Goal: Obtain resource: Obtain resource

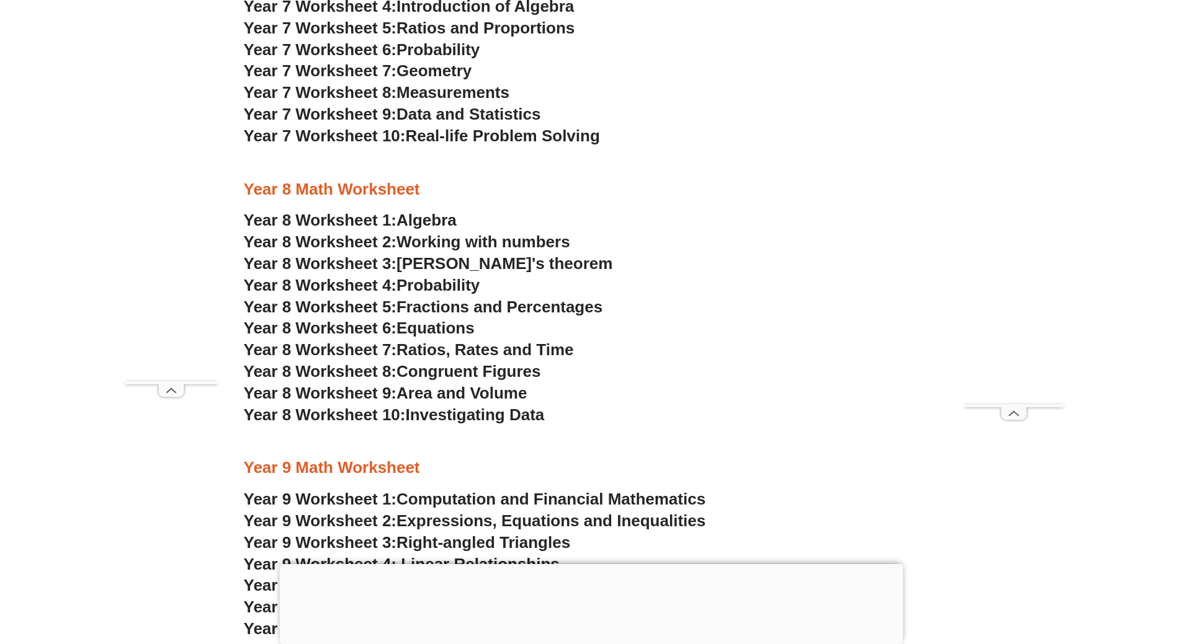
scroll to position [3470, 0]
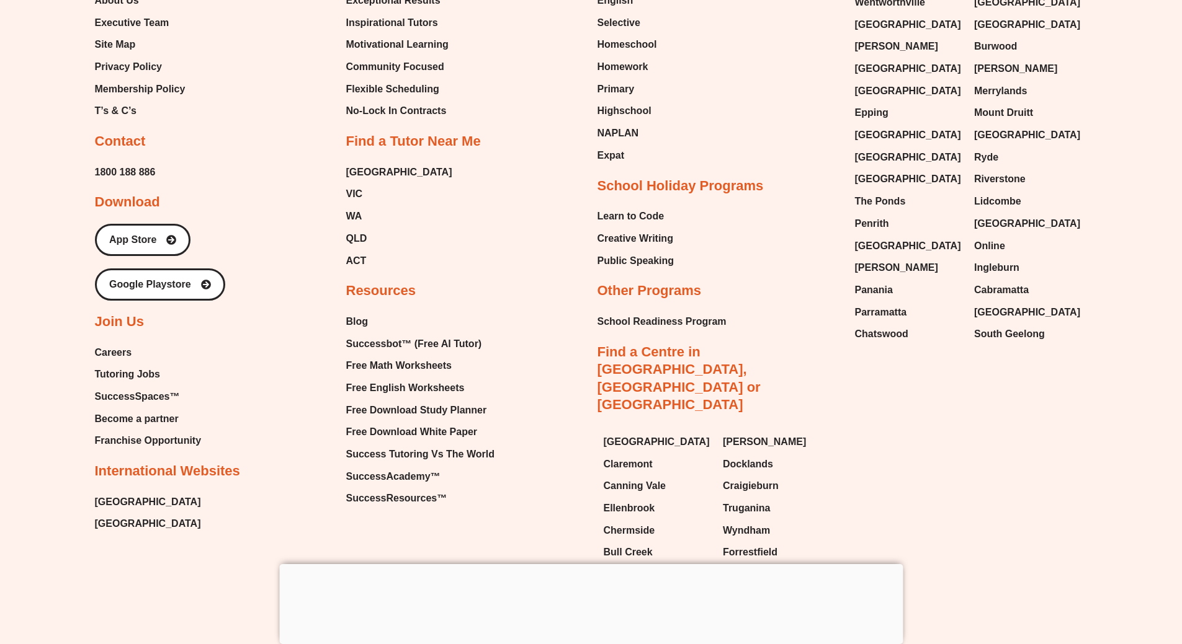
scroll to position [8494, 0]
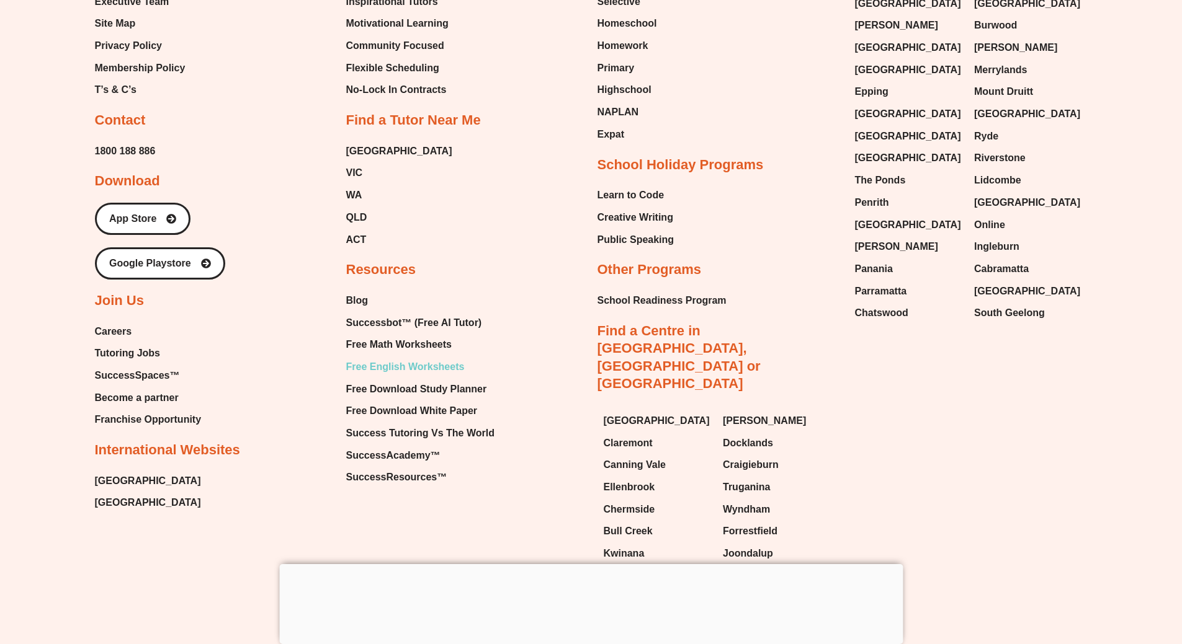
click at [411, 376] on span "Free English Worksheets" at bounding box center [405, 367] width 118 height 19
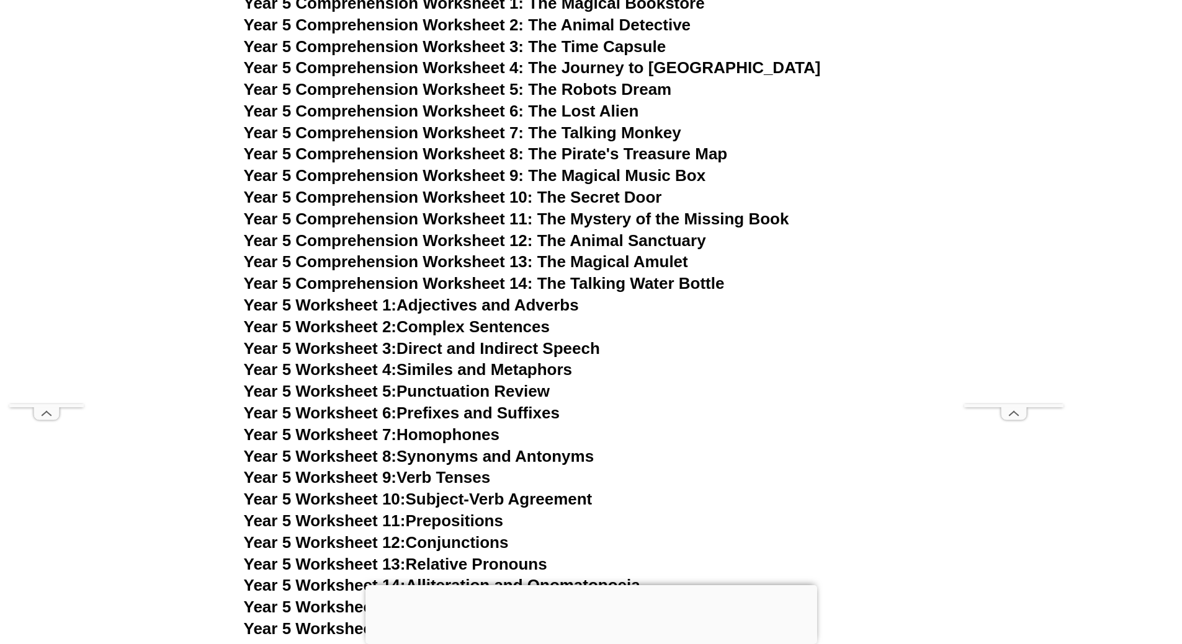
scroll to position [5827, 0]
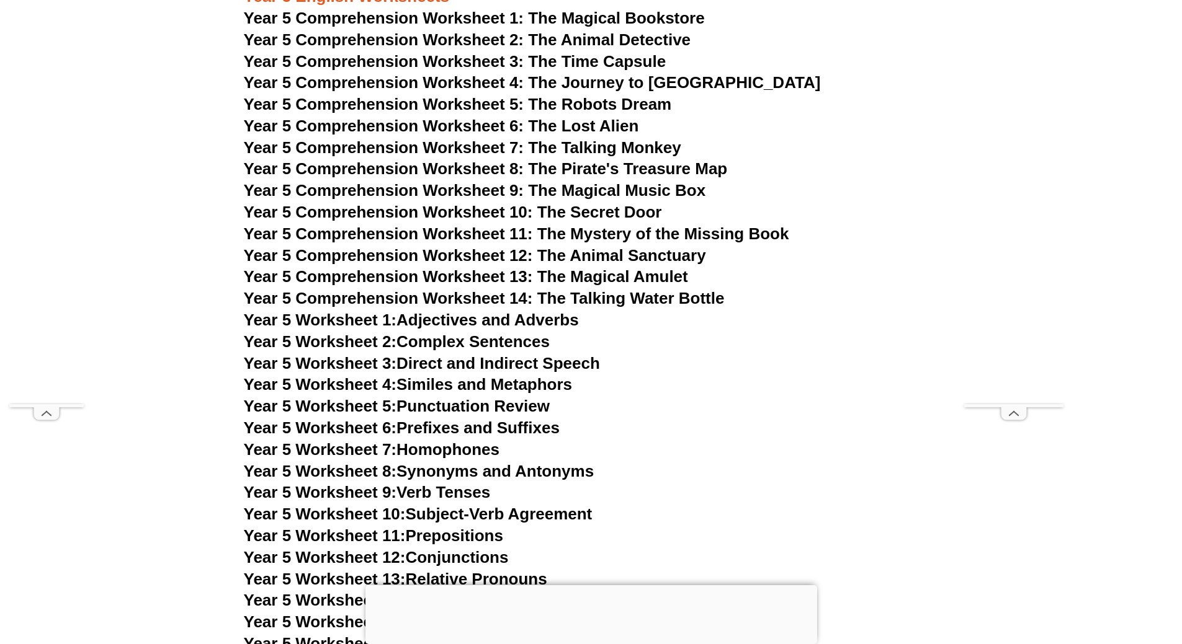
click at [561, 142] on span "Year 5 Comprehension Worksheet 7: The Talking Monkey" at bounding box center [462, 147] width 437 height 19
click at [612, 159] on span "Year 5 Comprehension Worksheet 8: The Pirate's Treasure Map" at bounding box center [486, 168] width 484 height 19
